Goal: Task Accomplishment & Management: Complete application form

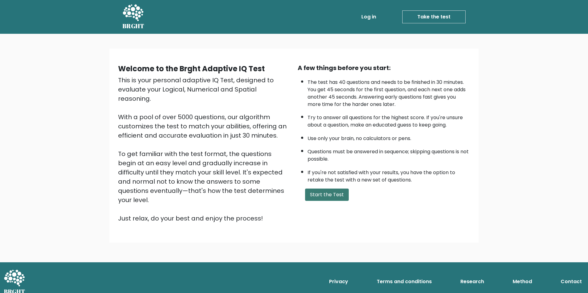
click at [339, 198] on button "Start the Test" at bounding box center [327, 195] width 44 height 12
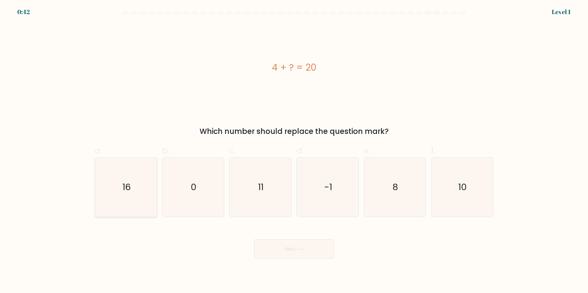
click at [150, 190] on icon "16" at bounding box center [125, 187] width 59 height 59
click at [294, 151] on input "a. 16" at bounding box center [294, 149] width 0 height 4
radio input "true"
click at [316, 247] on button "Next" at bounding box center [294, 250] width 80 height 20
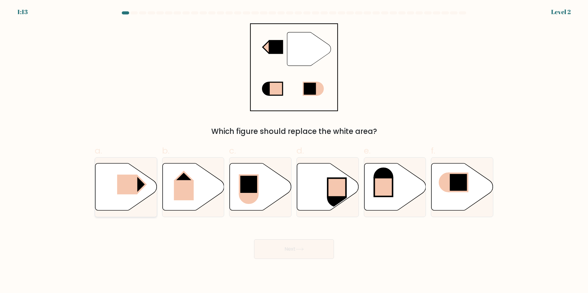
click at [148, 187] on icon at bounding box center [126, 186] width 62 height 47
click at [294, 151] on input "a." at bounding box center [294, 149] width 0 height 4
radio input "true"
click at [303, 248] on icon at bounding box center [299, 249] width 7 height 3
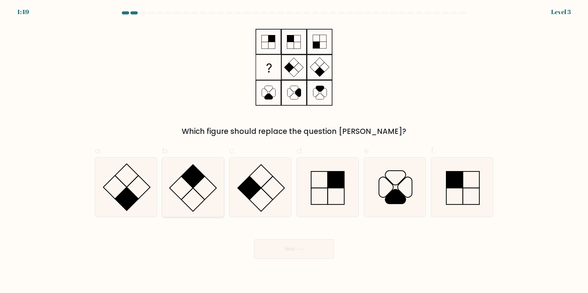
click at [192, 181] on rect at bounding box center [192, 176] width 23 height 23
click at [294, 151] on input "b." at bounding box center [294, 149] width 0 height 4
radio input "true"
click at [292, 250] on button "Next" at bounding box center [294, 250] width 80 height 20
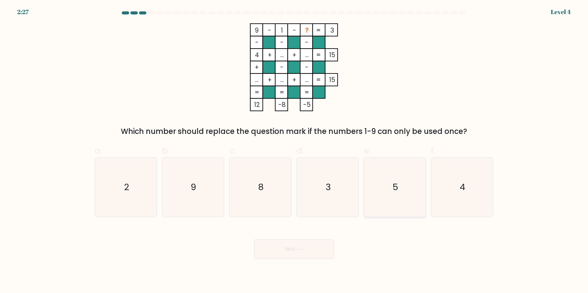
click at [395, 203] on icon "5" at bounding box center [394, 187] width 59 height 59
click at [294, 151] on input "e. 5" at bounding box center [294, 149] width 0 height 4
radio input "true"
click at [311, 248] on button "Next" at bounding box center [294, 250] width 80 height 20
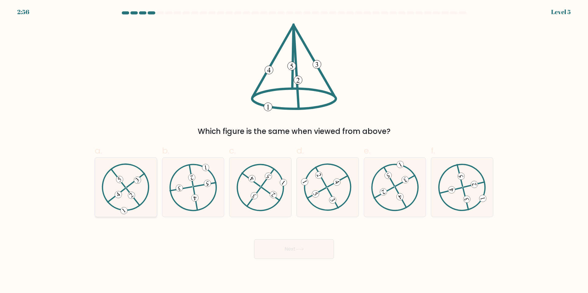
click at [126, 190] on icon at bounding box center [126, 187] width 48 height 47
click at [294, 151] on input "a." at bounding box center [294, 149] width 0 height 4
radio input "true"
click at [285, 251] on button "Next" at bounding box center [294, 250] width 80 height 20
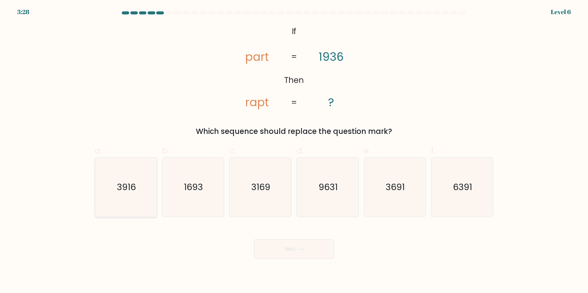
click at [136, 190] on text "3916" at bounding box center [126, 187] width 19 height 12
click at [294, 151] on input "a. 3916" at bounding box center [294, 149] width 0 height 4
radio input "true"
click at [292, 255] on button "Next" at bounding box center [294, 250] width 80 height 20
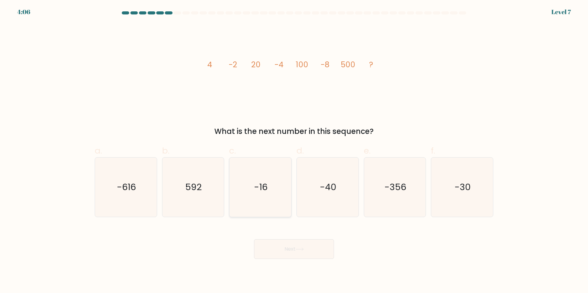
click at [267, 185] on text "-16" at bounding box center [261, 187] width 14 height 12
click at [294, 151] on input "c. -16" at bounding box center [294, 149] width 0 height 4
radio input "true"
click at [318, 246] on button "Next" at bounding box center [294, 250] width 80 height 20
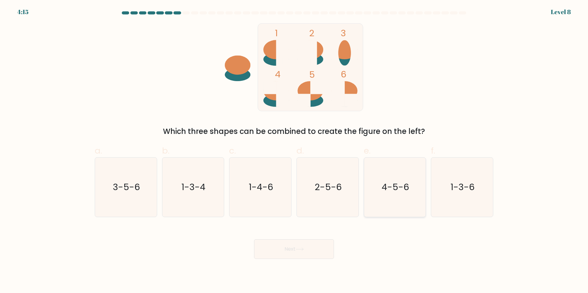
click at [397, 199] on icon "4-5-6" at bounding box center [394, 187] width 59 height 59
click at [294, 151] on input "e. 4-5-6" at bounding box center [294, 149] width 0 height 4
radio input "true"
click at [313, 240] on button "Next" at bounding box center [294, 250] width 80 height 20
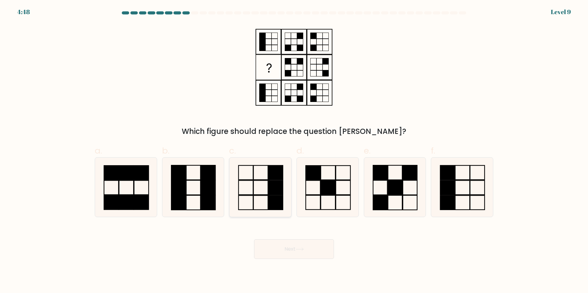
click at [281, 188] on rect at bounding box center [275, 188] width 14 height 14
click at [294, 151] on input "c." at bounding box center [294, 149] width 0 height 4
radio input "true"
click at [308, 249] on button "Next" at bounding box center [294, 250] width 80 height 20
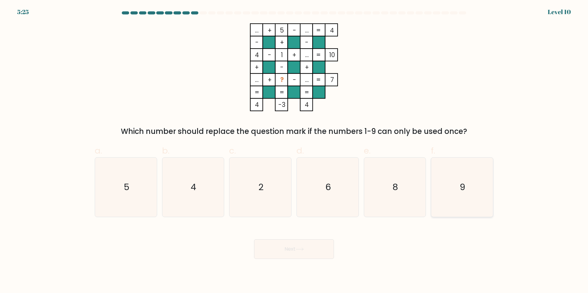
click at [442, 186] on icon "9" at bounding box center [461, 187] width 59 height 59
click at [294, 151] on input "f. 9" at bounding box center [294, 149] width 0 height 4
radio input "true"
click at [292, 252] on button "Next" at bounding box center [294, 250] width 80 height 20
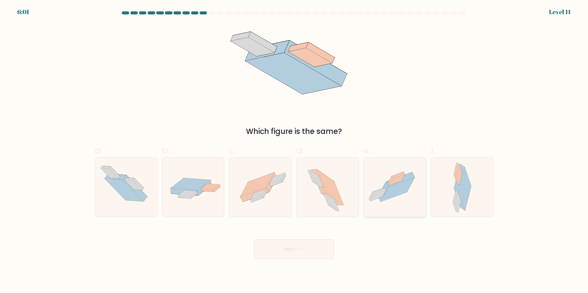
click at [394, 187] on icon at bounding box center [398, 190] width 34 height 24
click at [294, 151] on input "e." at bounding box center [294, 149] width 0 height 4
radio input "true"
click at [287, 249] on button "Next" at bounding box center [294, 250] width 80 height 20
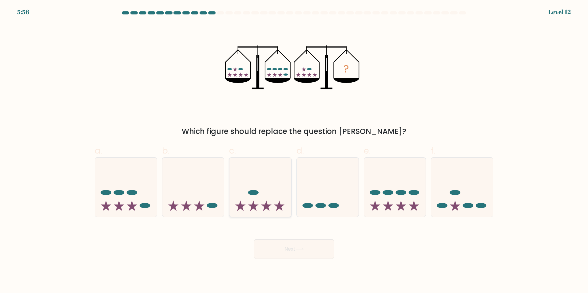
click at [264, 185] on icon at bounding box center [260, 187] width 62 height 51
click at [294, 151] on input "c." at bounding box center [294, 149] width 0 height 4
radio input "true"
click at [296, 252] on button "Next" at bounding box center [294, 250] width 80 height 20
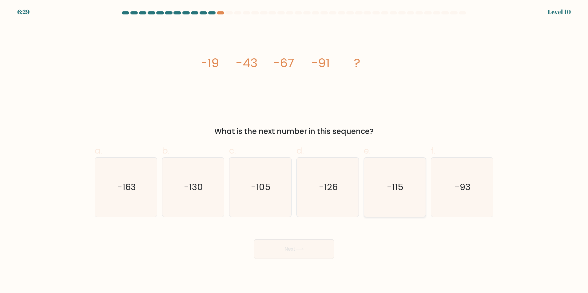
click at [395, 180] on icon "-115" at bounding box center [394, 187] width 59 height 59
click at [294, 151] on input "e. -115" at bounding box center [294, 149] width 0 height 4
radio input "true"
click at [308, 249] on button "Next" at bounding box center [294, 250] width 80 height 20
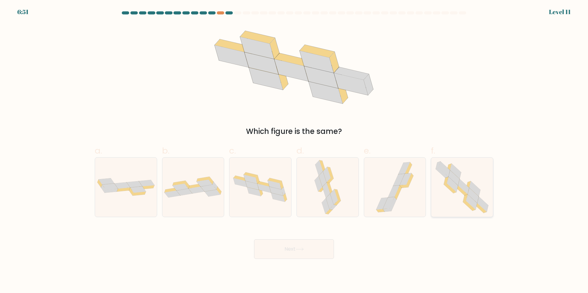
click at [466, 190] on icon at bounding box center [463, 186] width 11 height 15
click at [294, 151] on input "f." at bounding box center [294, 149] width 0 height 4
radio input "true"
click at [300, 249] on icon at bounding box center [300, 249] width 8 height 3
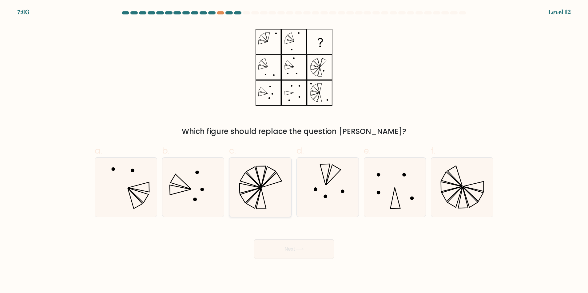
click at [254, 197] on icon at bounding box center [260, 187] width 59 height 59
click at [294, 151] on input "c." at bounding box center [294, 149] width 0 height 4
radio input "true"
click at [290, 241] on button "Next" at bounding box center [294, 250] width 80 height 20
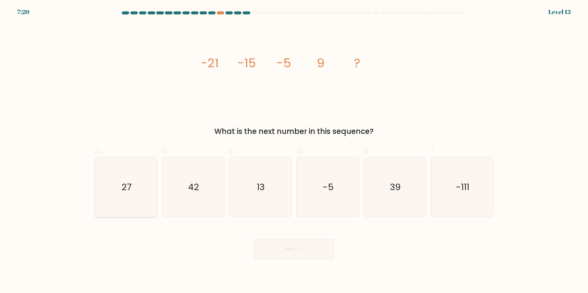
click at [136, 186] on icon "27" at bounding box center [125, 187] width 59 height 59
click at [294, 151] on input "a. 27" at bounding box center [294, 149] width 0 height 4
radio input "true"
click at [308, 248] on button "Next" at bounding box center [294, 250] width 80 height 20
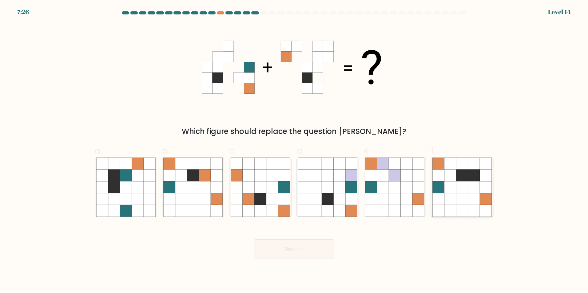
click at [459, 187] on icon at bounding box center [462, 187] width 12 height 12
click at [294, 151] on input "f." at bounding box center [294, 149] width 0 height 4
radio input "true"
click at [322, 249] on button "Next" at bounding box center [294, 250] width 80 height 20
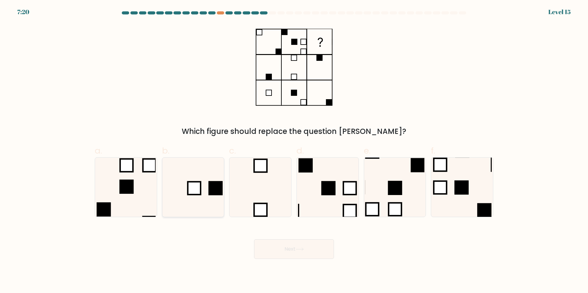
click at [173, 185] on icon at bounding box center [192, 187] width 59 height 59
click at [294, 151] on input "b." at bounding box center [294, 149] width 0 height 4
radio input "true"
click at [314, 253] on button "Next" at bounding box center [294, 250] width 80 height 20
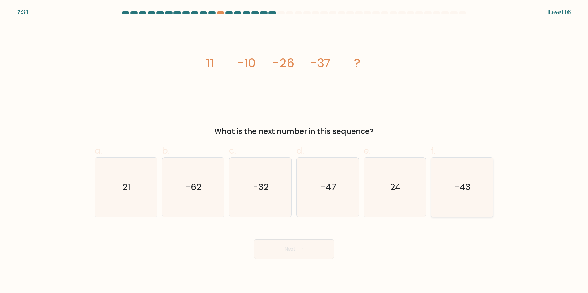
click at [471, 193] on icon "-43" at bounding box center [461, 187] width 59 height 59
click at [294, 151] on input "f. -43" at bounding box center [294, 149] width 0 height 4
radio input "true"
click at [319, 249] on button "Next" at bounding box center [294, 250] width 80 height 20
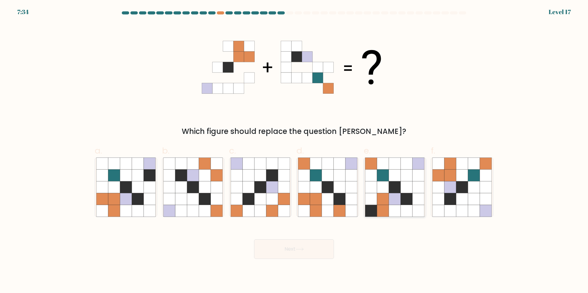
click at [401, 192] on icon at bounding box center [407, 187] width 12 height 12
click at [294, 151] on input "e." at bounding box center [294, 149] width 0 height 4
radio input "true"
click at [316, 249] on button "Next" at bounding box center [294, 250] width 80 height 20
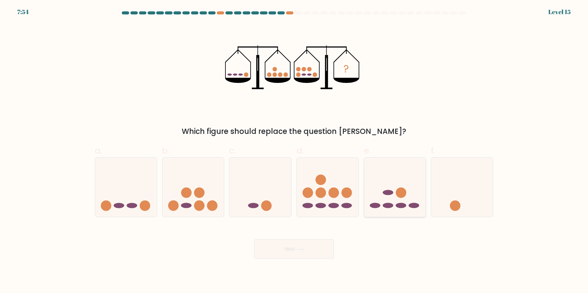
click at [410, 195] on icon at bounding box center [395, 187] width 62 height 51
click at [294, 151] on input "e." at bounding box center [294, 149] width 0 height 4
radio input "true"
click at [321, 252] on button "Next" at bounding box center [294, 250] width 80 height 20
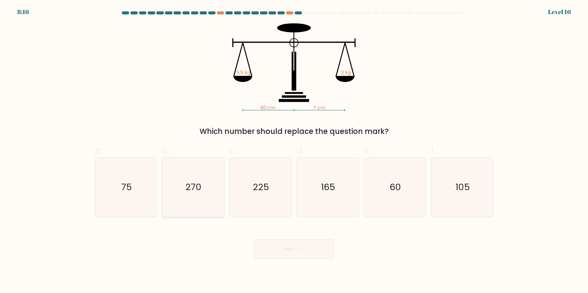
click at [183, 193] on icon "270" at bounding box center [192, 187] width 59 height 59
click at [294, 151] on input "b. 270" at bounding box center [294, 149] width 0 height 4
radio input "true"
click at [171, 100] on div "60 cm ? cm 5.5 kg 2 kg Which number should replace the question mark?" at bounding box center [294, 80] width 406 height 114
click at [187, 185] on text "270" at bounding box center [194, 187] width 16 height 12
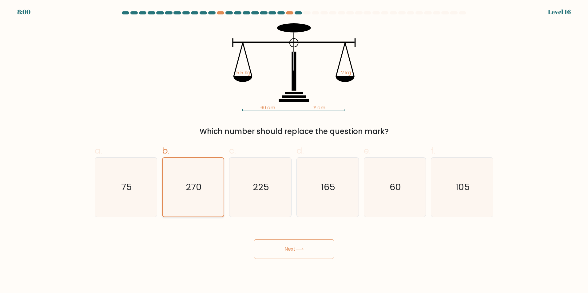
click at [294, 151] on input "b. 270" at bounding box center [294, 149] width 0 height 4
click at [456, 186] on text "105" at bounding box center [462, 187] width 14 height 12
click at [294, 151] on input "f. 105" at bounding box center [294, 149] width 0 height 4
radio input "true"
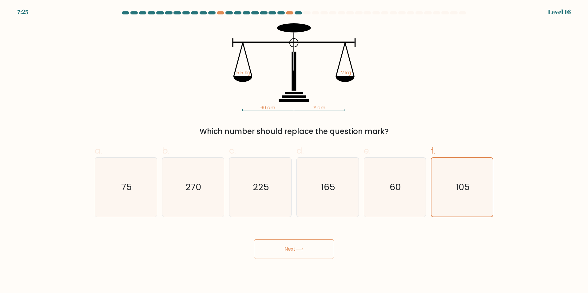
click at [304, 250] on icon at bounding box center [300, 249] width 8 height 3
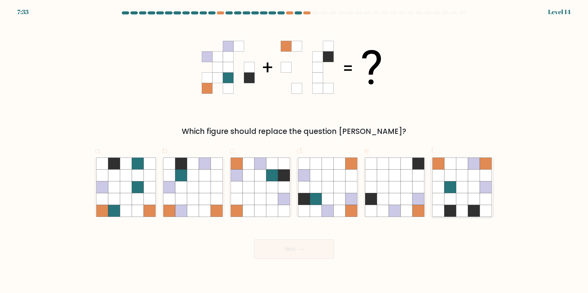
click at [458, 192] on icon at bounding box center [462, 187] width 12 height 12
click at [294, 151] on input "f." at bounding box center [294, 149] width 0 height 4
radio input "true"
click at [304, 248] on icon at bounding box center [300, 249] width 8 height 3
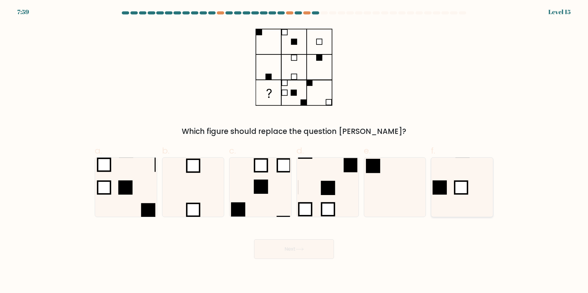
click at [490, 192] on icon at bounding box center [461, 187] width 59 height 59
click at [294, 151] on input "f." at bounding box center [294, 149] width 0 height 4
radio input "true"
click at [297, 255] on button "Next" at bounding box center [294, 250] width 80 height 20
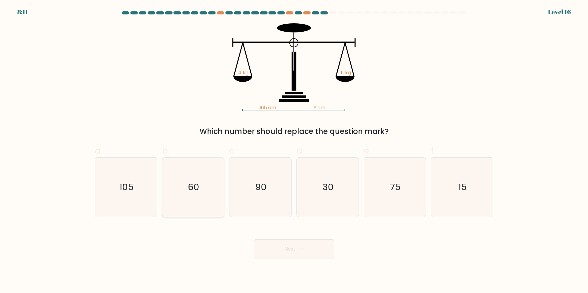
click at [198, 186] on text "60" at bounding box center [193, 187] width 11 height 12
click at [294, 151] on input "b. 60" at bounding box center [294, 149] width 0 height 4
radio input "true"
click at [318, 253] on button "Next" at bounding box center [294, 250] width 80 height 20
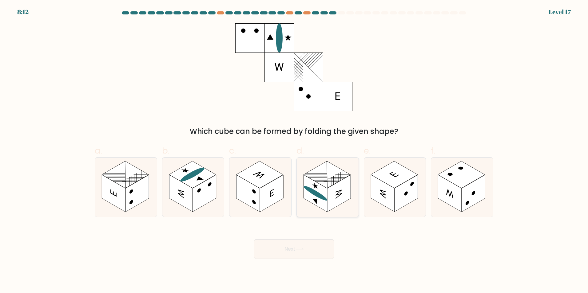
click at [325, 197] on ellipse at bounding box center [316, 193] width 24 height 19
click at [294, 151] on input "d." at bounding box center [294, 149] width 0 height 4
radio input "true"
click at [308, 251] on button "Next" at bounding box center [294, 250] width 80 height 20
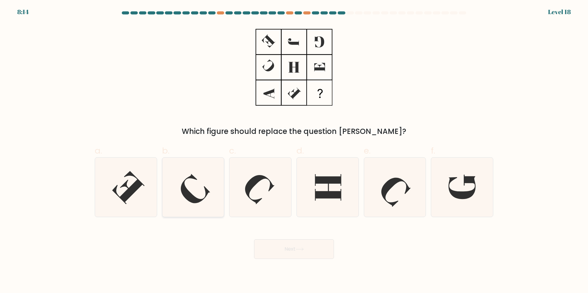
click at [179, 174] on icon at bounding box center [192, 187] width 59 height 59
click at [294, 151] on input "b." at bounding box center [294, 149] width 0 height 4
radio input "true"
click at [300, 251] on icon at bounding box center [300, 249] width 8 height 3
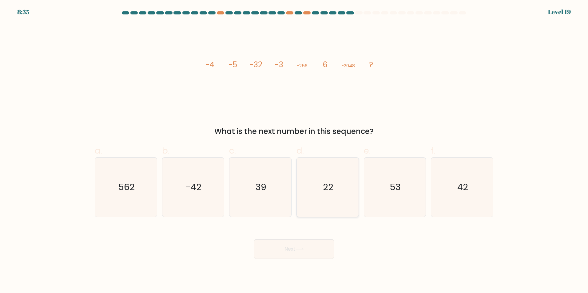
click at [321, 203] on icon "22" at bounding box center [327, 187] width 59 height 59
click at [294, 151] on input "d. 22" at bounding box center [294, 149] width 0 height 4
radio input "true"
click at [312, 251] on button "Next" at bounding box center [294, 250] width 80 height 20
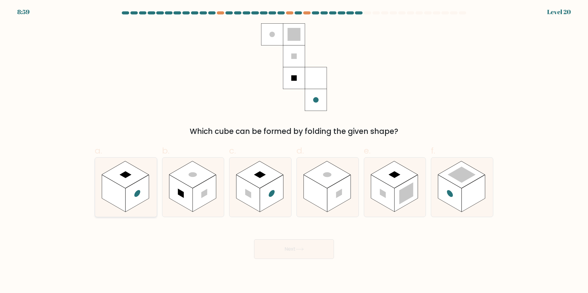
click at [134, 181] on rect at bounding box center [125, 174] width 47 height 27
click at [294, 151] on input "a." at bounding box center [294, 149] width 0 height 4
radio input "true"
click at [292, 250] on button "Next" at bounding box center [294, 250] width 80 height 20
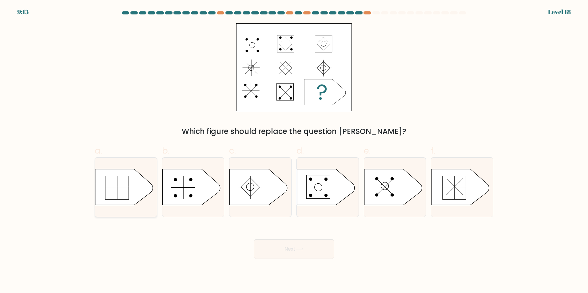
click at [130, 181] on icon at bounding box center [124, 187] width 58 height 36
click at [294, 151] on input "a." at bounding box center [294, 149] width 0 height 4
radio input "true"
click at [317, 252] on button "Next" at bounding box center [294, 250] width 80 height 20
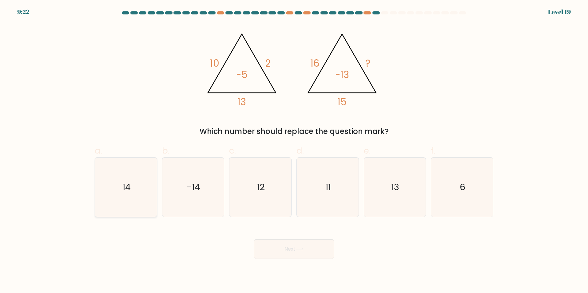
click at [129, 204] on icon "14" at bounding box center [125, 187] width 59 height 59
click at [294, 151] on input "a. 14" at bounding box center [294, 149] width 0 height 4
radio input "true"
click at [308, 252] on button "Next" at bounding box center [294, 250] width 80 height 20
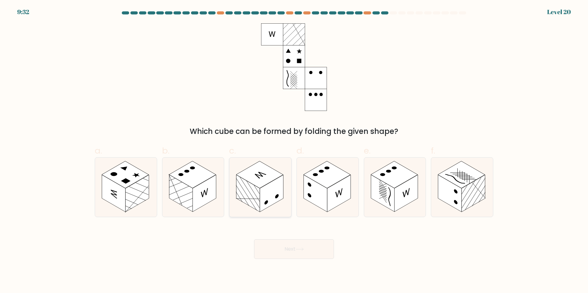
click at [266, 193] on rect at bounding box center [271, 193] width 23 height 37
click at [294, 151] on input "c." at bounding box center [294, 149] width 0 height 4
radio input "true"
click at [387, 204] on rect at bounding box center [382, 193] width 23 height 37
click at [294, 151] on input "e." at bounding box center [294, 149] width 0 height 4
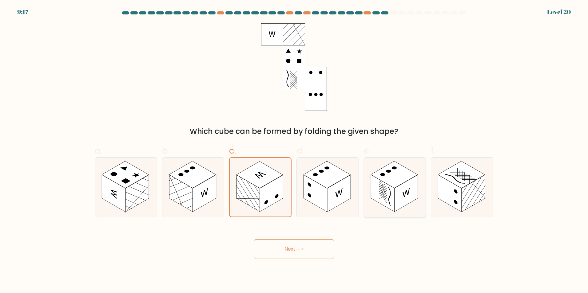
radio input "true"
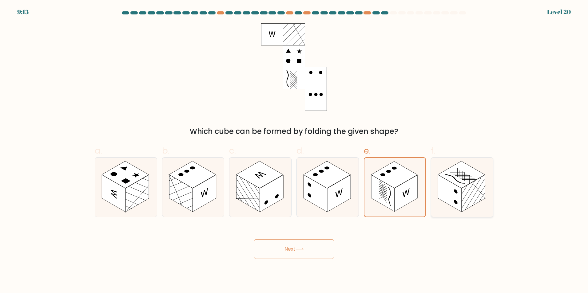
click at [461, 203] on rect at bounding box center [449, 193] width 23 height 37
click at [294, 151] on input "f." at bounding box center [294, 149] width 0 height 4
radio input "true"
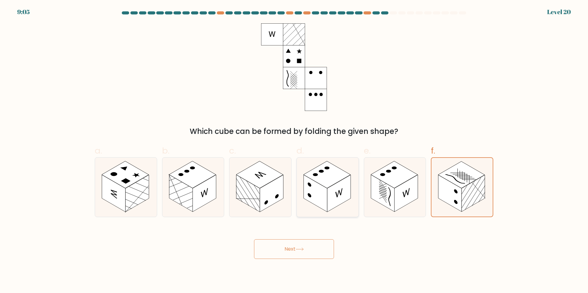
click at [314, 200] on rect at bounding box center [315, 193] width 23 height 37
click at [294, 151] on input "d." at bounding box center [294, 149] width 0 height 4
radio input "true"
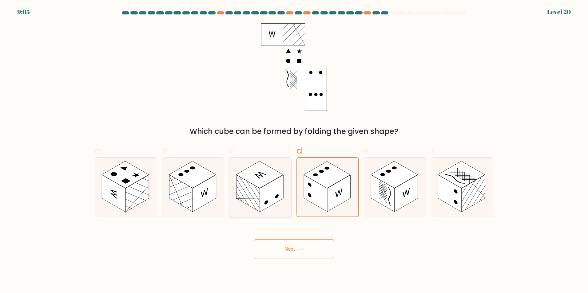
click at [261, 204] on rect at bounding box center [271, 193] width 23 height 37
click at [294, 151] on input "c." at bounding box center [294, 149] width 0 height 4
radio input "true"
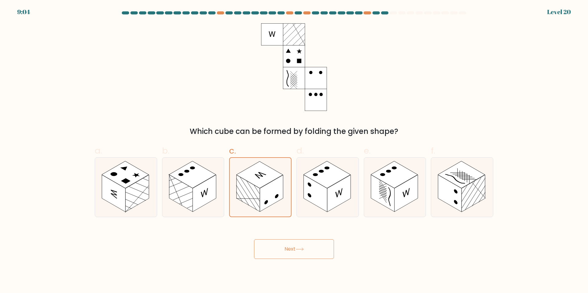
click at [322, 252] on button "Next" at bounding box center [294, 250] width 80 height 20
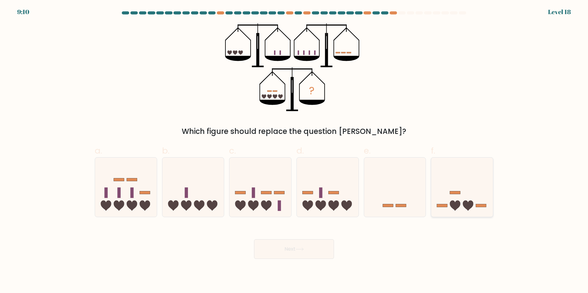
click at [468, 202] on icon at bounding box center [462, 187] width 62 height 51
click at [294, 151] on input "f." at bounding box center [294, 149] width 0 height 4
radio input "true"
click at [306, 248] on button "Next" at bounding box center [294, 250] width 80 height 20
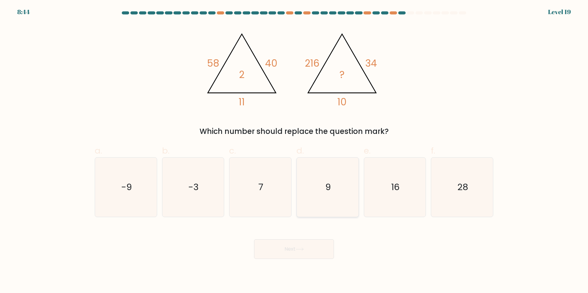
click at [331, 173] on icon "9" at bounding box center [327, 187] width 59 height 59
click at [294, 151] on input "d. 9" at bounding box center [294, 149] width 0 height 4
radio input "true"
click at [299, 253] on button "Next" at bounding box center [294, 250] width 80 height 20
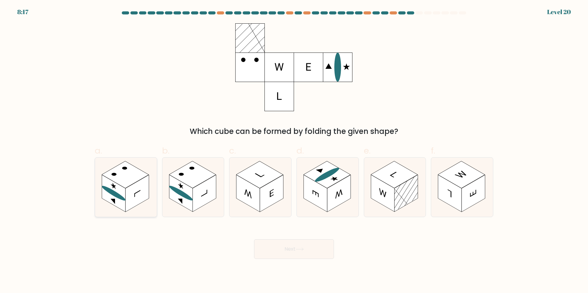
click at [130, 193] on rect at bounding box center [136, 193] width 23 height 37
click at [294, 151] on input "a." at bounding box center [294, 149] width 0 height 4
radio input "true"
click at [286, 245] on button "Next" at bounding box center [294, 250] width 80 height 20
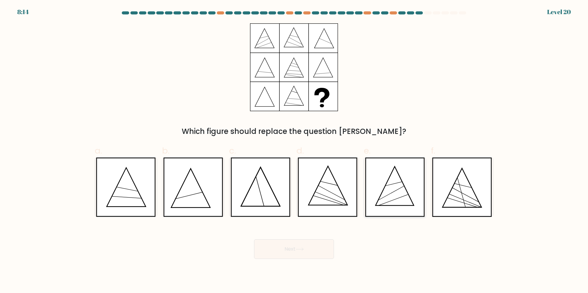
click at [401, 201] on icon at bounding box center [395, 187] width 60 height 59
click at [294, 151] on input "e." at bounding box center [294, 149] width 0 height 4
radio input "true"
click at [300, 252] on button "Next" at bounding box center [294, 250] width 80 height 20
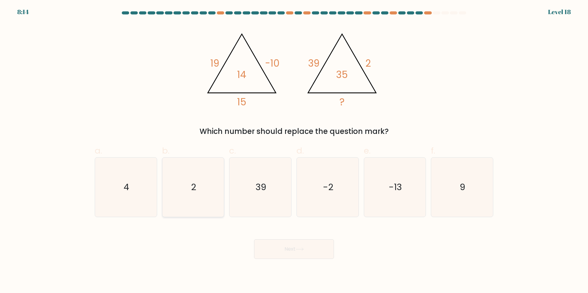
click at [181, 181] on icon "2" at bounding box center [192, 187] width 59 height 59
click at [294, 151] on input "b. 2" at bounding box center [294, 149] width 0 height 4
radio input "true"
click at [290, 250] on button "Next" at bounding box center [294, 250] width 80 height 20
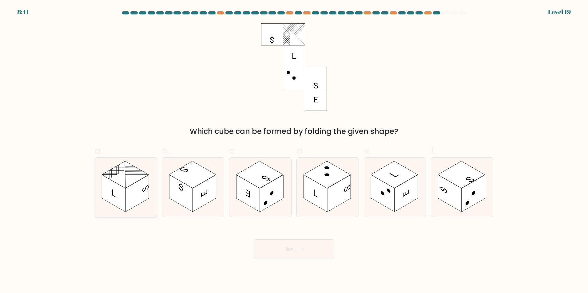
click at [122, 199] on rect at bounding box center [113, 193] width 23 height 37
click at [294, 151] on input "a." at bounding box center [294, 149] width 0 height 4
radio input "true"
click at [306, 251] on button "Next" at bounding box center [294, 250] width 80 height 20
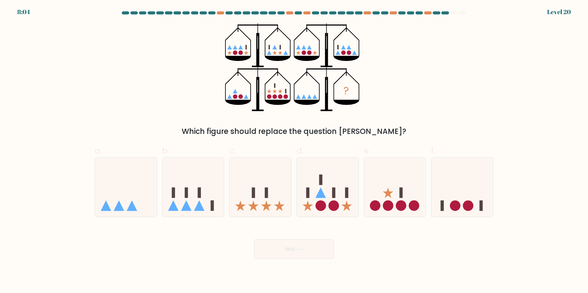
click at [497, 199] on div "a. b. c. d." at bounding box center [294, 179] width 406 height 78
drag, startPoint x: 471, startPoint y: 210, endPoint x: 454, endPoint y: 212, distance: 16.7
click at [467, 210] on circle at bounding box center [468, 206] width 10 height 10
click at [294, 151] on input "f." at bounding box center [294, 149] width 0 height 4
radio input "true"
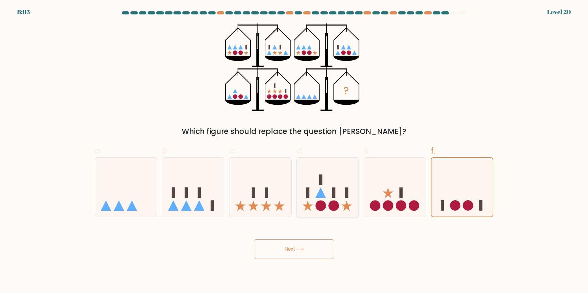
click at [315, 209] on icon at bounding box center [328, 187] width 62 height 51
click at [294, 151] on input "d." at bounding box center [294, 149] width 0 height 4
radio input "true"
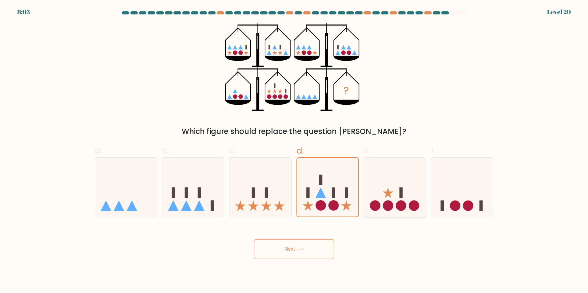
click at [374, 201] on icon at bounding box center [395, 187] width 62 height 51
click at [294, 151] on input "e." at bounding box center [294, 149] width 0 height 4
radio input "true"
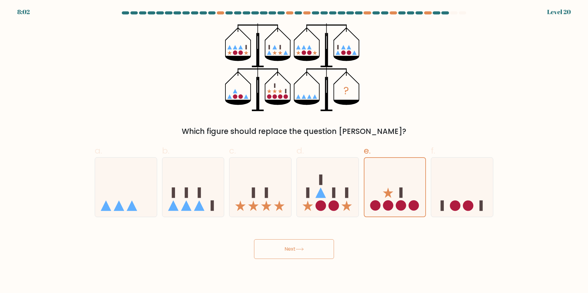
click at [302, 246] on button "Next" at bounding box center [294, 250] width 80 height 20
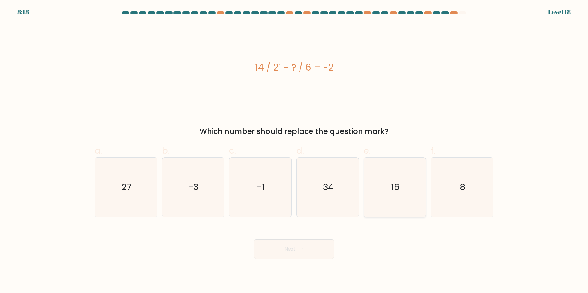
drag, startPoint x: 394, startPoint y: 196, endPoint x: 360, endPoint y: 243, distance: 57.6
click at [395, 196] on icon "16" at bounding box center [394, 187] width 59 height 59
click at [294, 151] on input "e. 16" at bounding box center [294, 149] width 0 height 4
radio input "true"
click at [315, 252] on button "Next" at bounding box center [294, 250] width 80 height 20
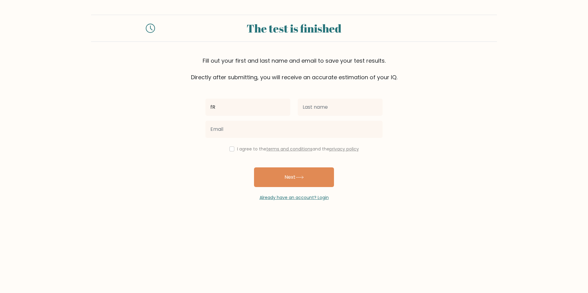
type input "f"
type input "Frank"
type input "Bouman"
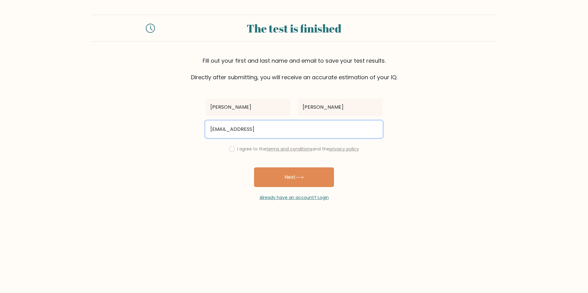
type input "frnkbmn@gmail.comn"
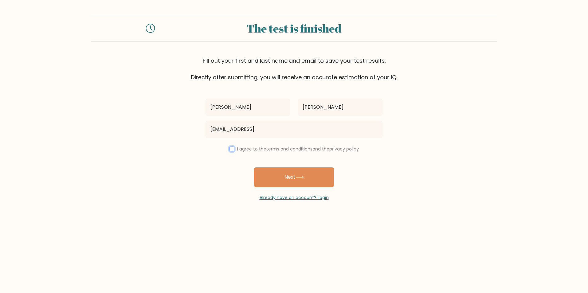
click at [231, 150] on input "checkbox" at bounding box center [231, 149] width 5 height 5
checkbox input "true"
click at [306, 180] on button "Next" at bounding box center [294, 178] width 80 height 20
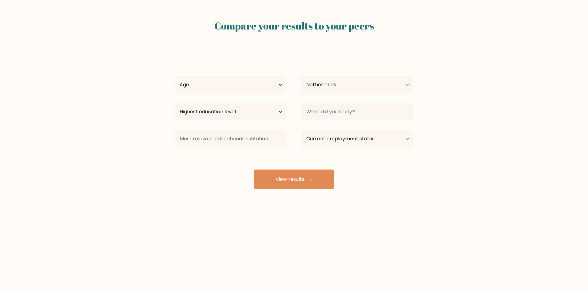
select select "NL"
click at [263, 79] on select "Age Under 18 years old 18-24 years old 25-34 years old 35-44 years old 45-54 ye…" at bounding box center [231, 84] width 112 height 17
select select "18_24"
click at [175, 76] on select "Age Under 18 years old 18-24 years old 25-34 years old 35-44 years old 45-54 ye…" at bounding box center [231, 84] width 112 height 17
click at [366, 79] on select "Country Afghanistan Albania Algeria American Samoa Andorra Angola Anguilla Anta…" at bounding box center [357, 84] width 112 height 17
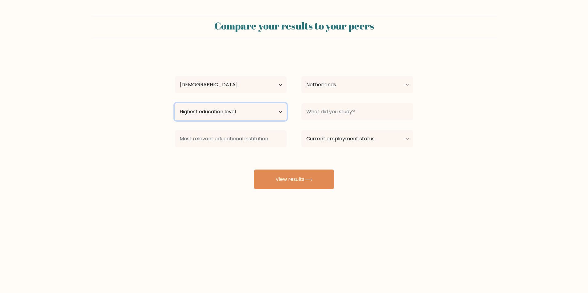
click at [242, 109] on select "Highest education level No schooling Primary Lower Secondary Upper Secondary Oc…" at bounding box center [231, 111] width 112 height 17
select select "upper_secondary"
click at [175, 103] on select "Highest education level No schooling Primary Lower Secondary Upper Secondary Oc…" at bounding box center [231, 111] width 112 height 17
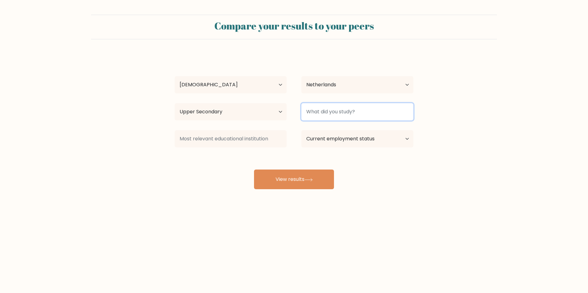
click at [348, 117] on input at bounding box center [357, 111] width 112 height 17
type input "VWO"
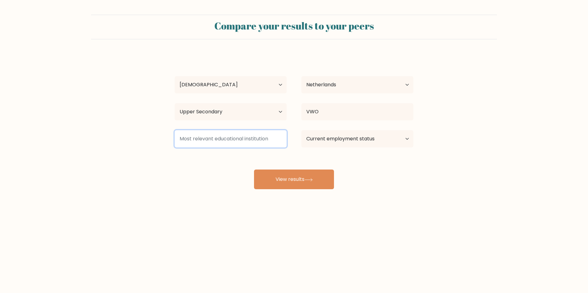
type input "W"
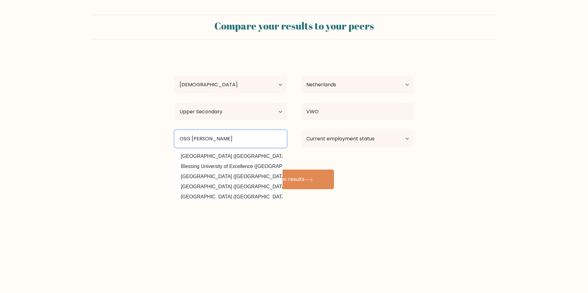
type input "OSG Willem Blaeu"
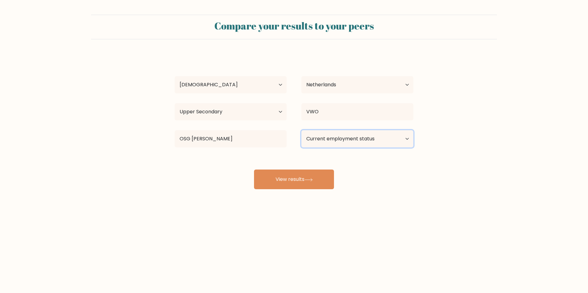
click at [371, 141] on select "Current employment status Employed Student Retired Other / prefer not to answer" at bounding box center [357, 138] width 112 height 17
select select "other"
click at [301, 130] on select "Current employment status Employed Student Retired Other / prefer not to answer" at bounding box center [357, 138] width 112 height 17
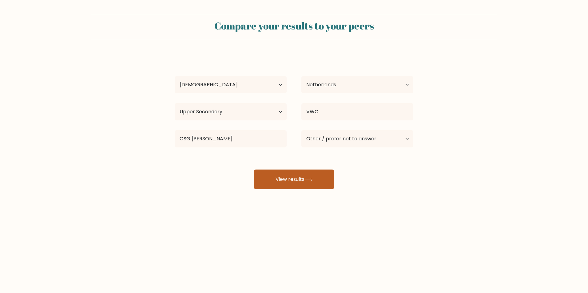
click at [312, 177] on button "View results" at bounding box center [294, 180] width 80 height 20
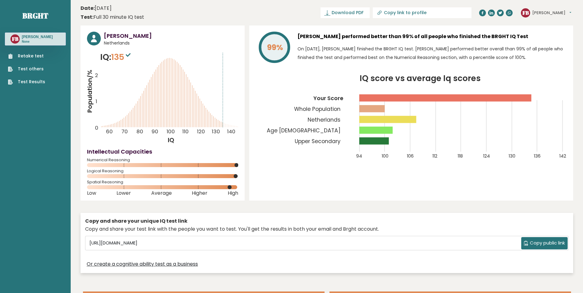
click at [328, 11] on header "Date: October 15, 2025 Test: Full 30 minute IQ test Download PDF Downloading...…" at bounding box center [327, 12] width 493 height 19
click at [364, 14] on span "Download PDF" at bounding box center [348, 13] width 32 height 6
click at [437, 13] on input "Copy link to profile" at bounding box center [426, 12] width 84 height 5
type input "https://brght.org/profile/frank-bouman-1/?utm_source=share&utm_medium=copy&utm_…"
drag, startPoint x: 437, startPoint y: 13, endPoint x: 417, endPoint y: 25, distance: 24.0
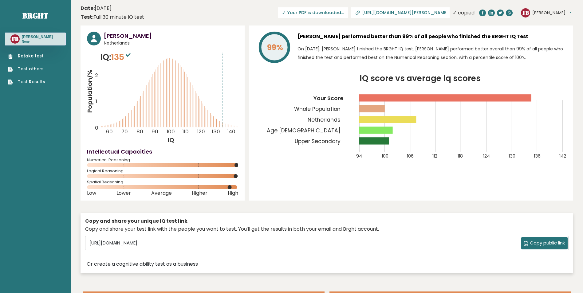
click at [430, 15] on input "https://brght.org/profile/frank-bouman-1/?utm_source=share&utm_medium=copy&utm_…" at bounding box center [404, 12] width 84 height 5
click at [250, 22] on header "Date: October 15, 2025 Test: Full 30 minute IQ test Download PDF Downloading...…" at bounding box center [327, 12] width 493 height 19
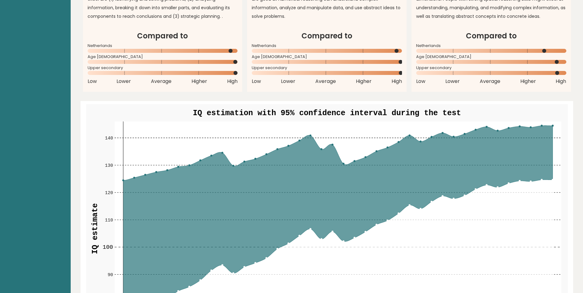
scroll to position [615, 0]
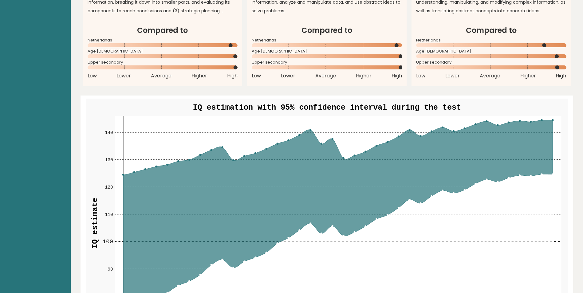
click at [563, 127] on rect at bounding box center [327, 227] width 482 height 257
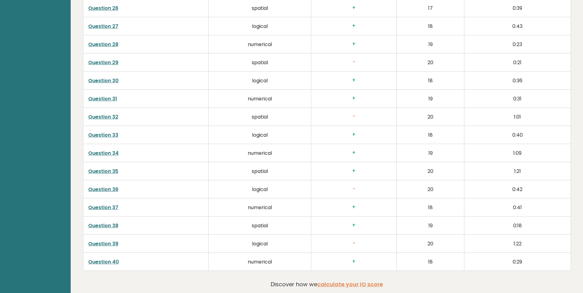
scroll to position [1557, 0]
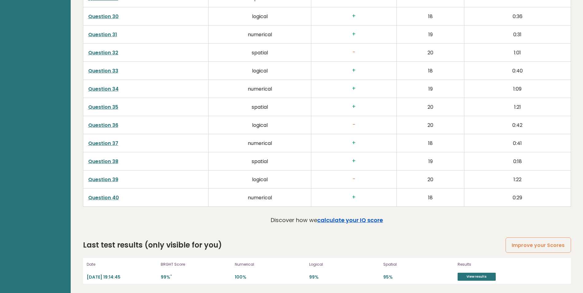
click at [361, 219] on link "calculate your IQ score" at bounding box center [350, 221] width 66 height 8
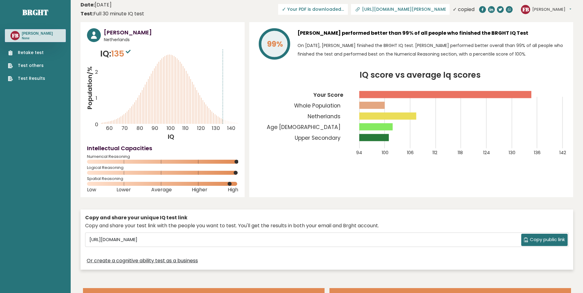
scroll to position [0, 0]
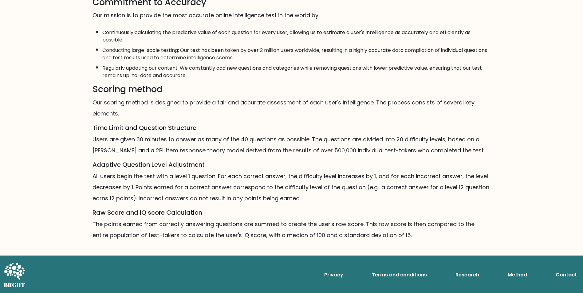
scroll to position [298, 0]
